Goal: Information Seeking & Learning: Learn about a topic

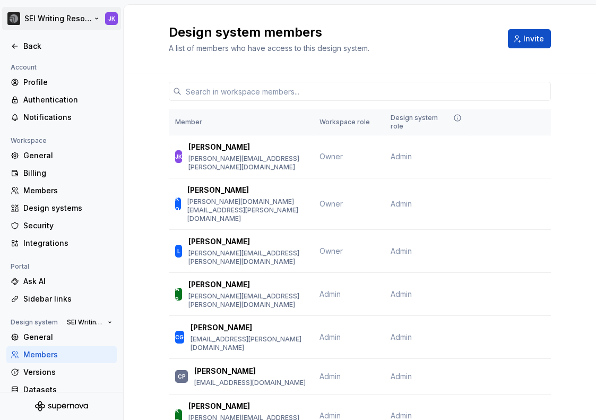
click at [73, 12] on html "SEI Writing Resources JK Back Account Profile Authentication Notifications Work…" at bounding box center [298, 210] width 596 height 420
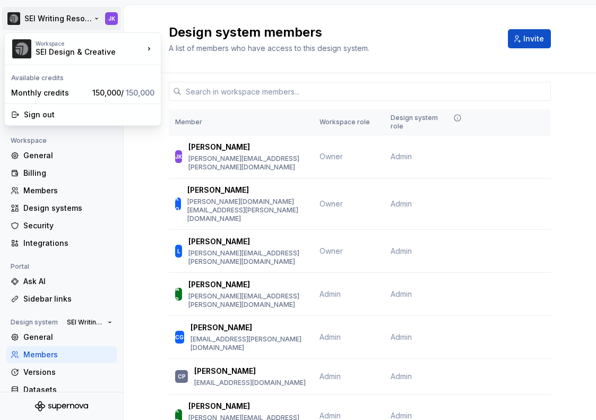
click at [94, 18] on html "SEI Writing Resources JK Back Account Profile Authentication Notifications Work…" at bounding box center [298, 210] width 596 height 420
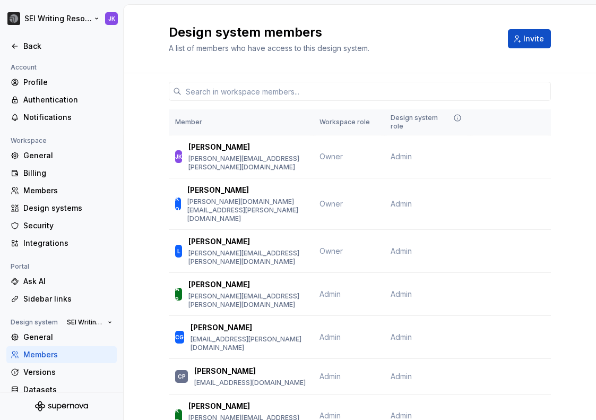
click at [94, 18] on html "SEI Writing Resources JK Back Account Profile Authentication Notifications Work…" at bounding box center [298, 210] width 596 height 420
click at [135, 164] on html "SEI Writing Resources JK Back Account Profile Authentication Notifications Work…" at bounding box center [298, 210] width 596 height 420
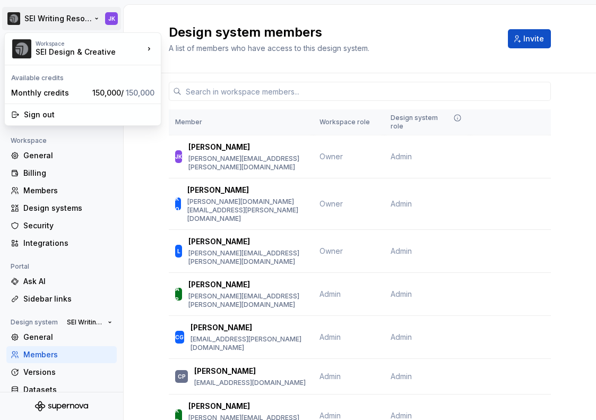
click at [17, 19] on html "SEI Writing Resources JK Back Account Profile Authentication Notifications Work…" at bounding box center [298, 210] width 596 height 420
click at [175, 12] on html "SEI Writing Resources JK Back Account Profile Authentication Notifications Work…" at bounding box center [298, 210] width 596 height 420
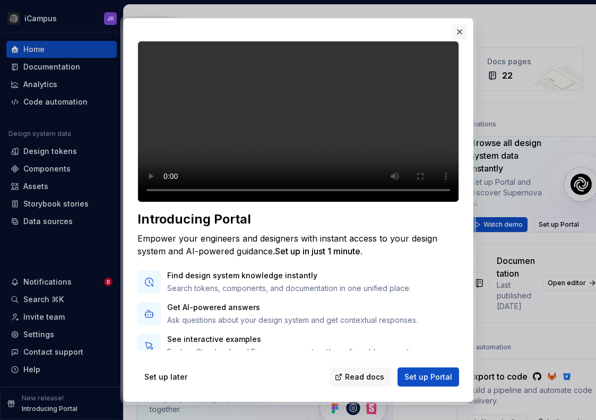
click at [459, 32] on button "button" at bounding box center [459, 31] width 15 height 15
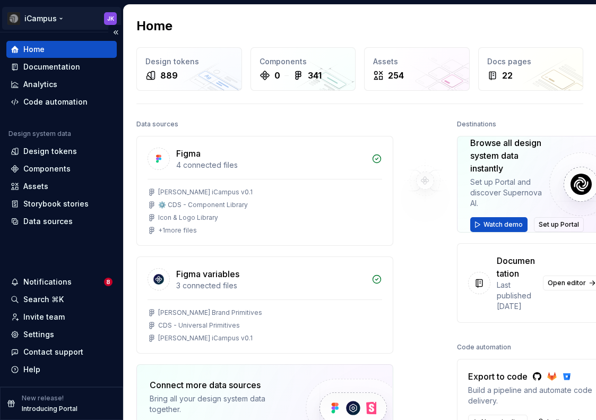
click at [65, 21] on html "iCampus JK Home Documentation Analytics Code automation Design system data Desi…" at bounding box center [298, 210] width 596 height 420
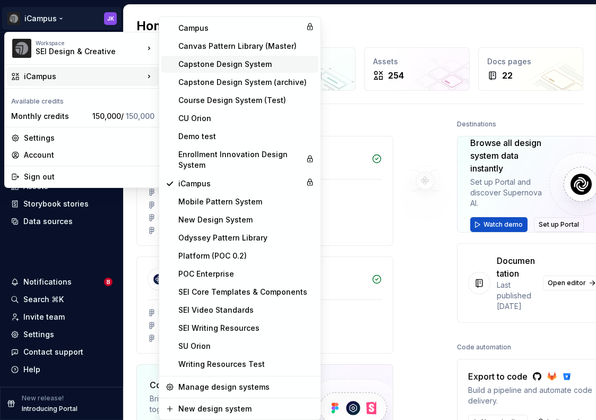
click at [207, 66] on div "Capstone Design System" at bounding box center [246, 64] width 136 height 11
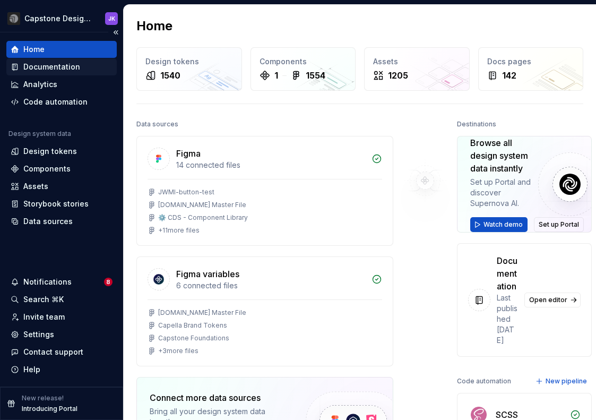
click at [44, 70] on div "Documentation" at bounding box center [51, 67] width 57 height 11
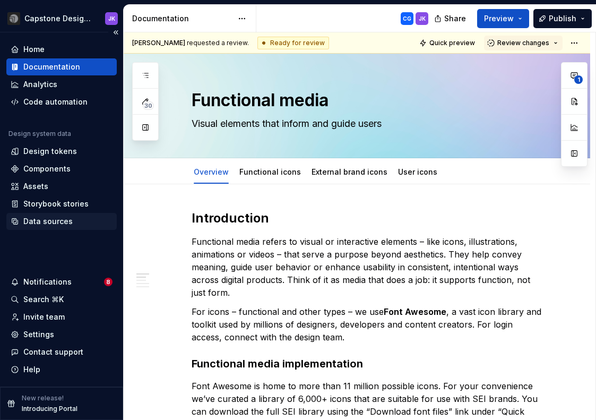
click at [42, 220] on div "Data sources" at bounding box center [47, 221] width 49 height 11
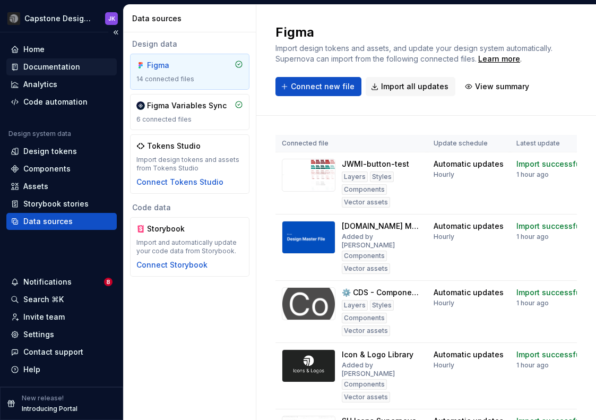
click at [49, 68] on div "Documentation" at bounding box center [51, 67] width 57 height 11
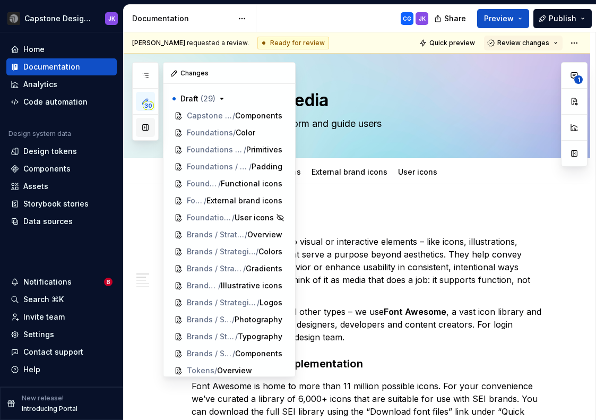
click at [144, 126] on button "button" at bounding box center [145, 127] width 19 height 19
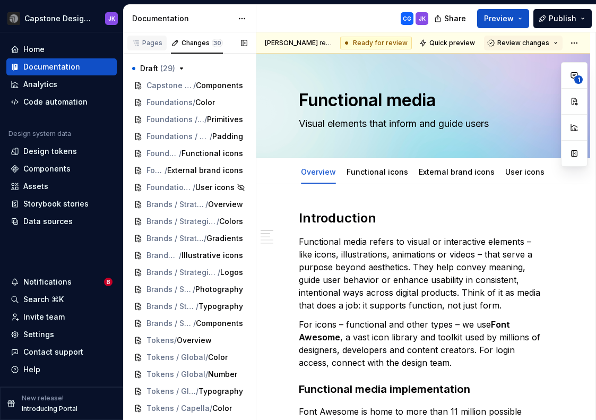
click at [141, 46] on div "Pages" at bounding box center [147, 43] width 31 height 8
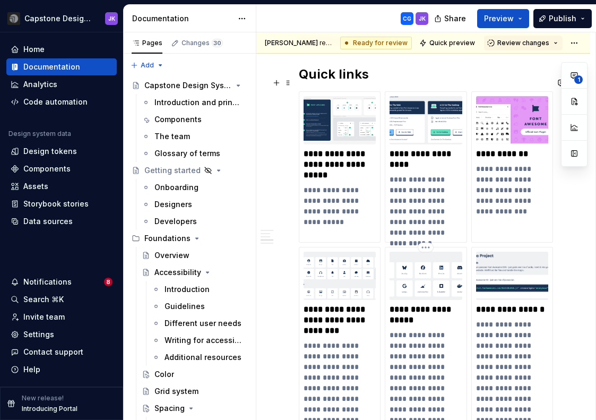
scroll to position [593, 0]
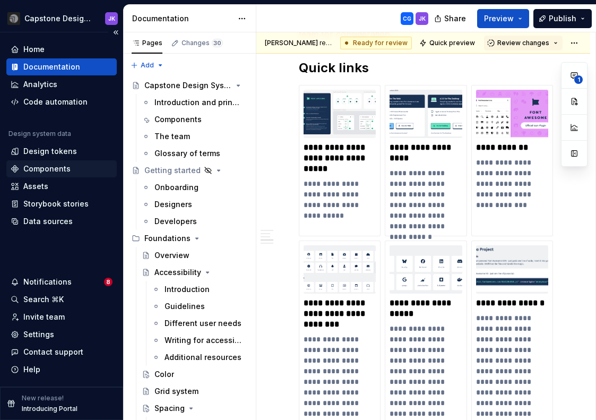
click at [33, 167] on div "Components" at bounding box center [46, 168] width 47 height 11
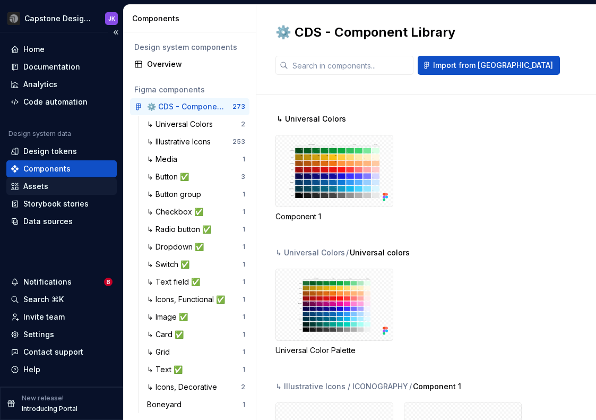
click at [33, 186] on div "Assets" at bounding box center [35, 186] width 25 height 11
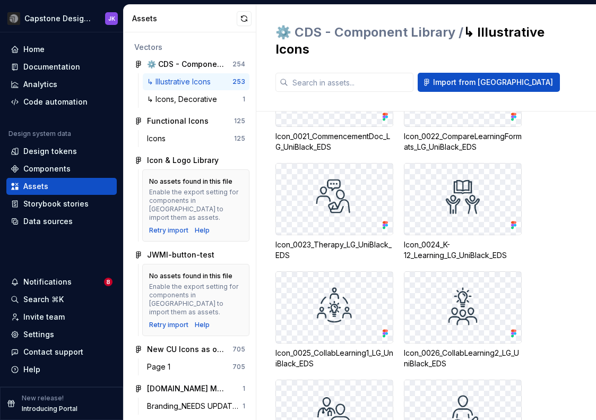
scroll to position [1182, 0]
click at [52, 68] on div "Documentation" at bounding box center [51, 67] width 57 height 11
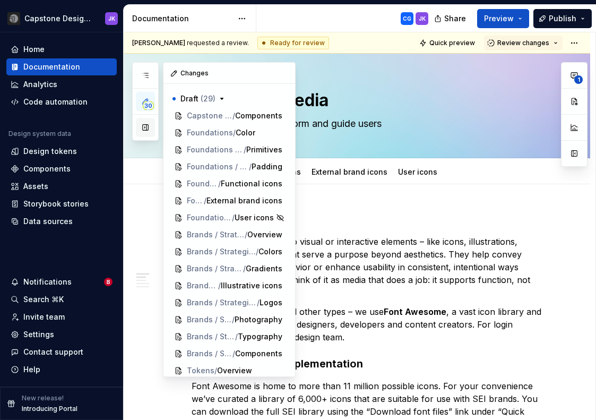
click at [142, 127] on button "button" at bounding box center [145, 127] width 19 height 19
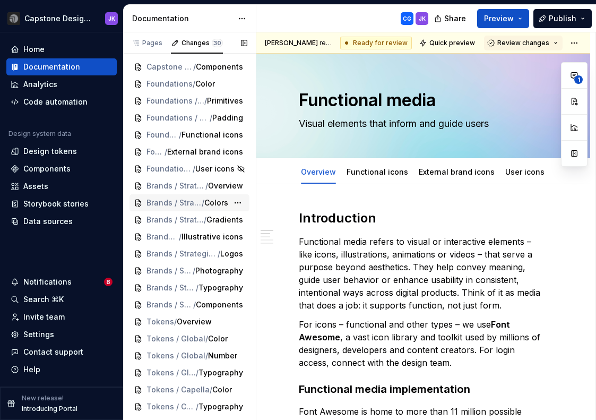
scroll to position [23, 0]
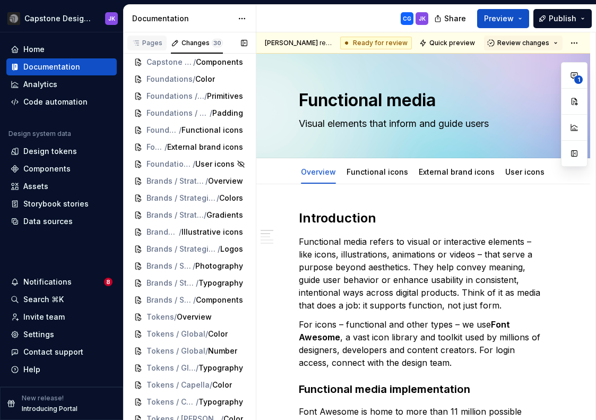
click at [152, 40] on div "Pages" at bounding box center [147, 43] width 31 height 8
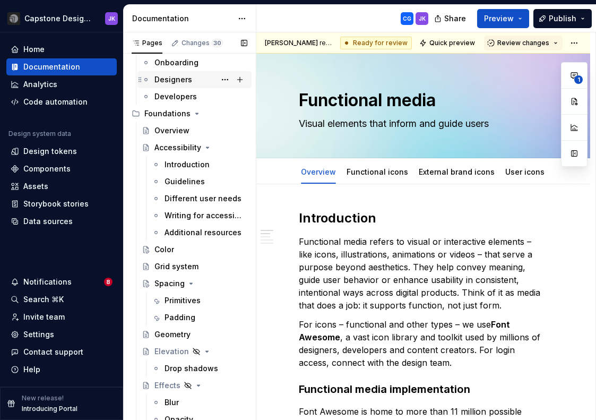
scroll to position [124, 0]
click at [178, 169] on div "Introduction" at bounding box center [186, 165] width 45 height 11
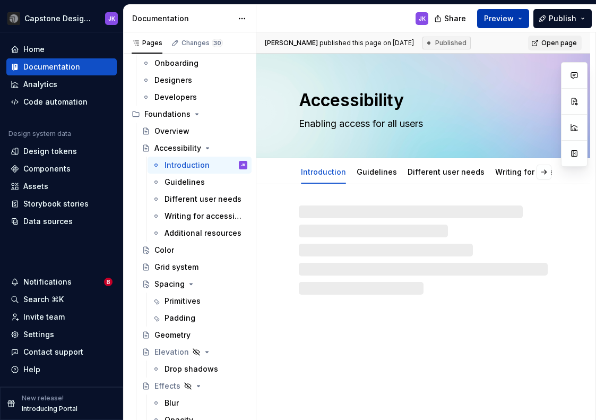
click at [508, 18] on span "Preview" at bounding box center [499, 18] width 30 height 11
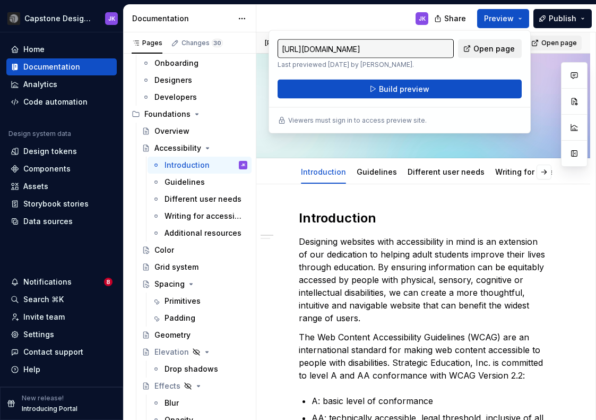
click at [490, 49] on span "Open page" at bounding box center [493, 49] width 41 height 11
type textarea "*"
